Goal: Navigation & Orientation: Find specific page/section

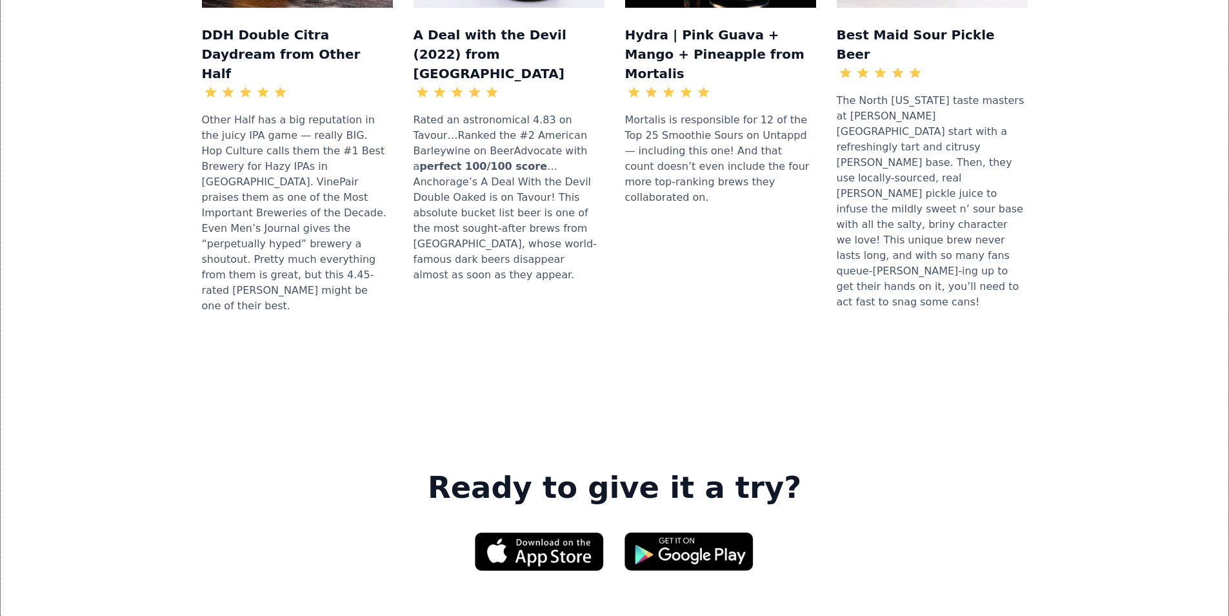
scroll to position [1678, 0]
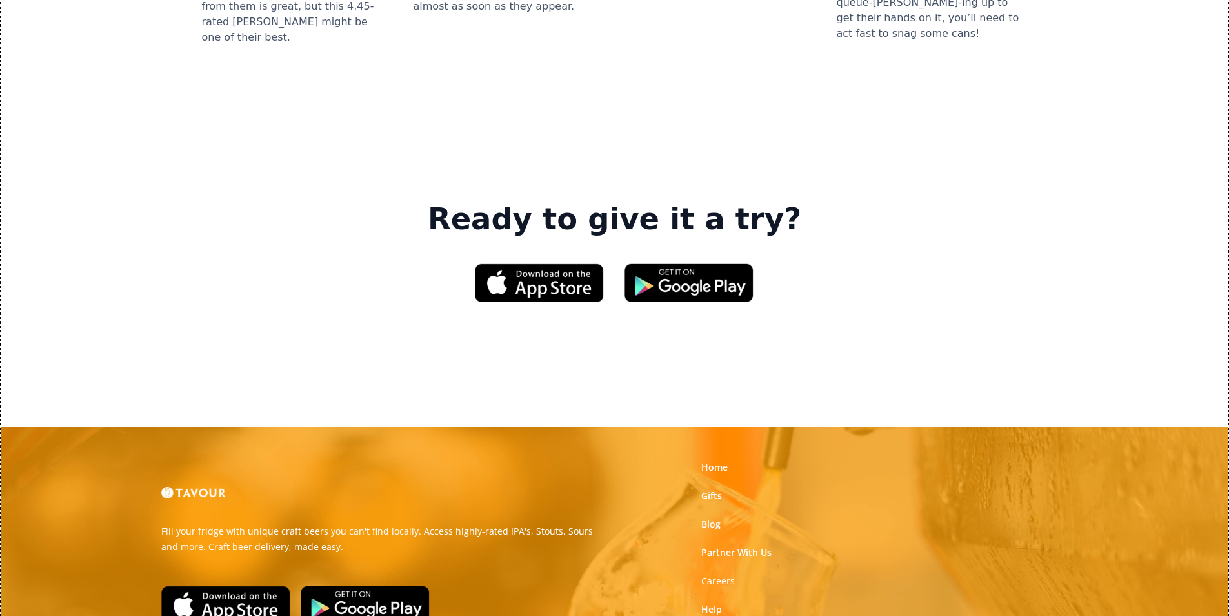
scroll to position [1953, 0]
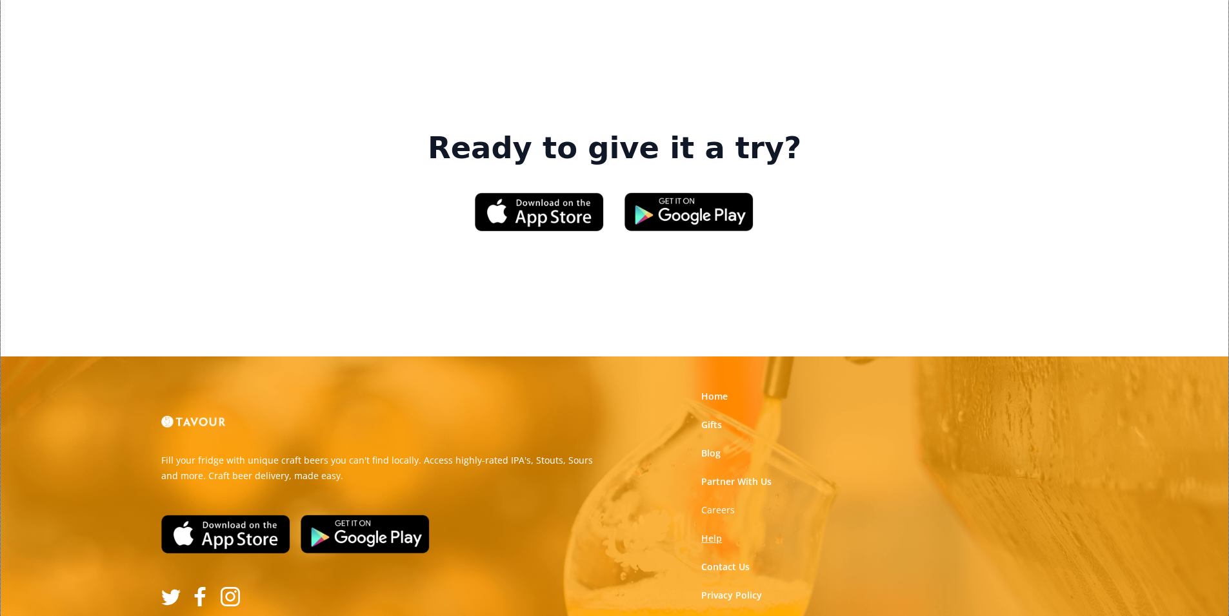
click at [709, 532] on link "Help" at bounding box center [712, 538] width 21 height 13
click at [710, 503] on strong "Careers" at bounding box center [719, 509] width 34 height 12
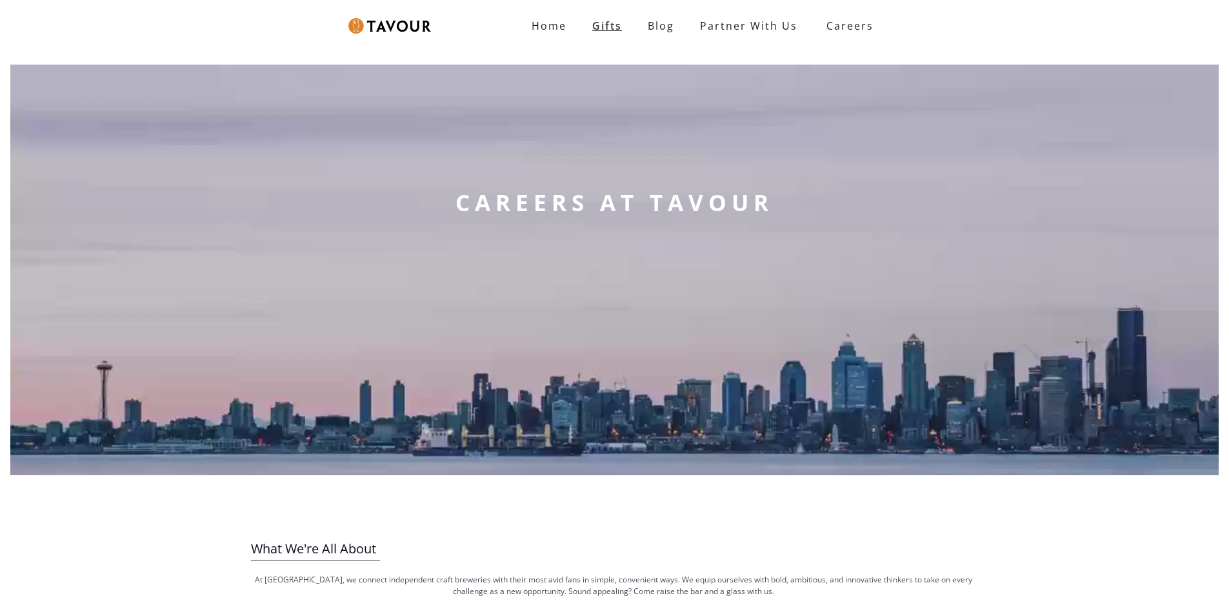
click at [622, 25] on link "Gifts" at bounding box center [608, 26] width 56 height 26
